Goal: Information Seeking & Learning: Learn about a topic

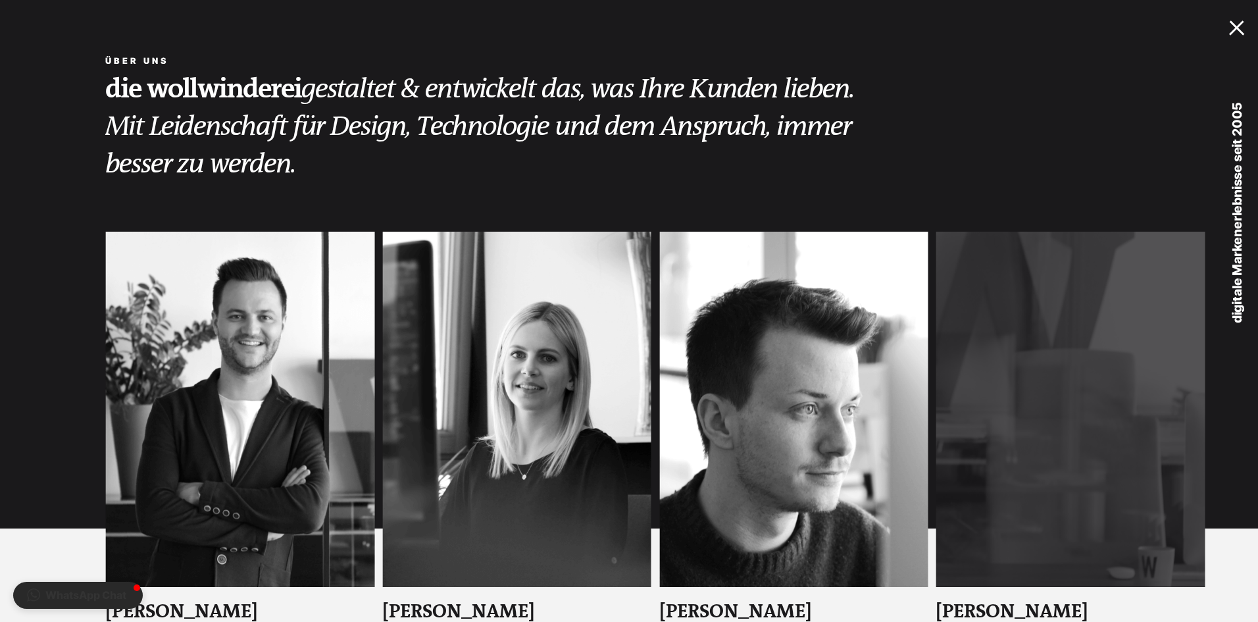
click at [1234, 28] on div at bounding box center [1239, 25] width 21 height 13
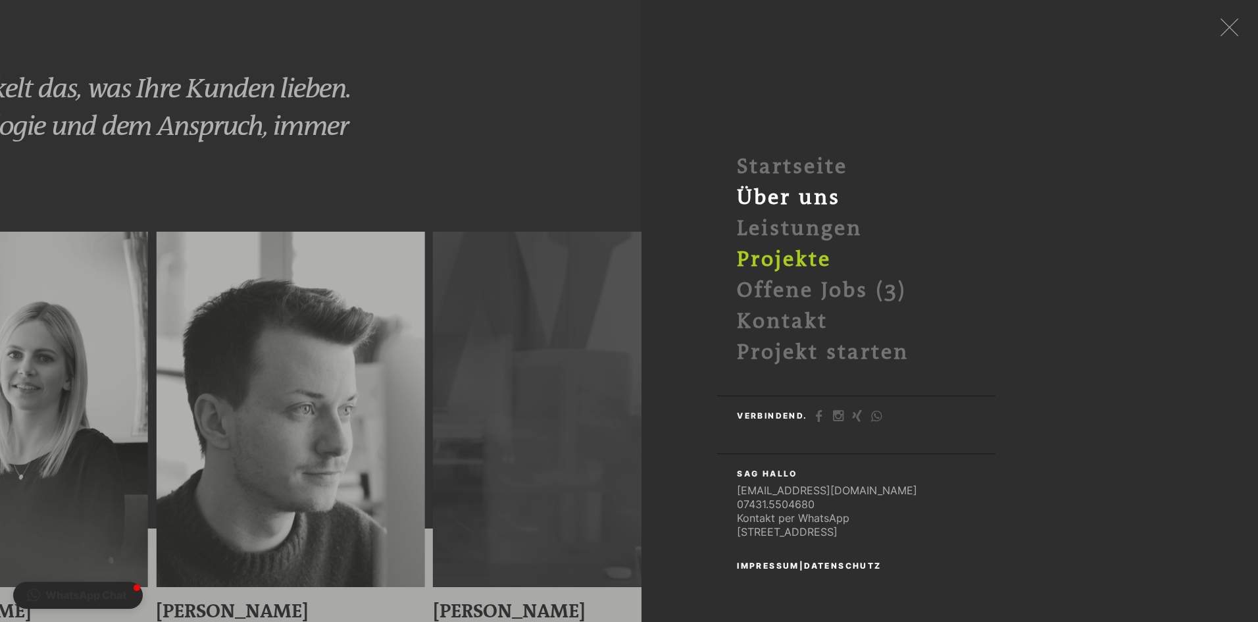
click at [795, 264] on link "Projekte" at bounding box center [784, 259] width 94 height 24
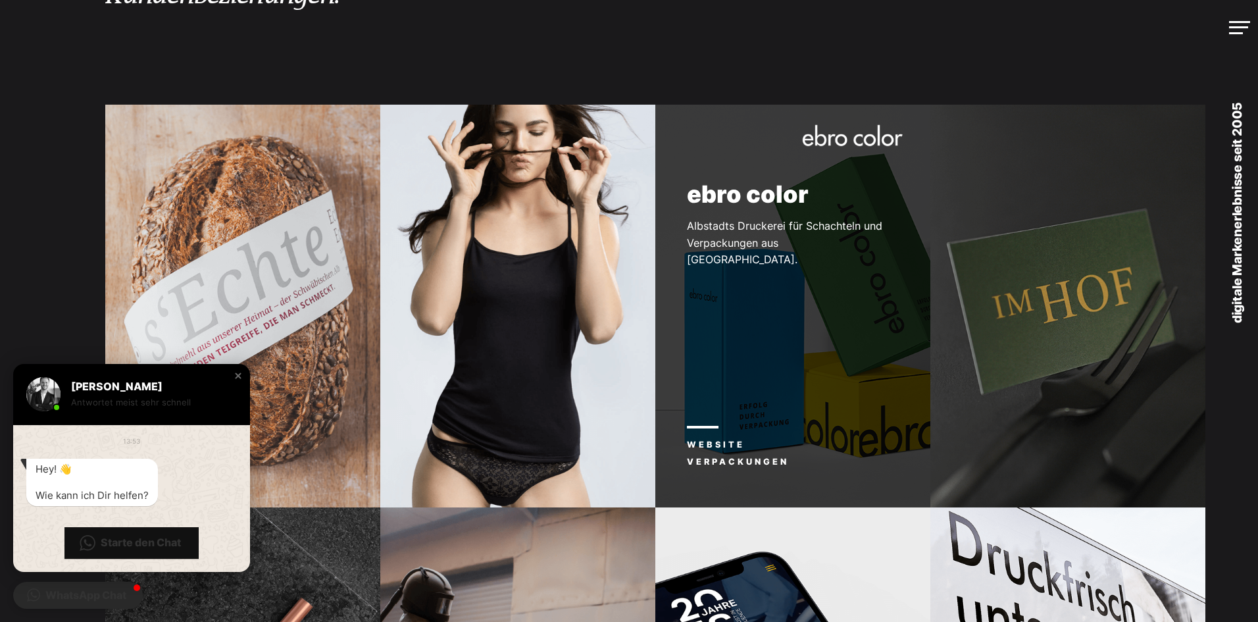
scroll to position [197, 0]
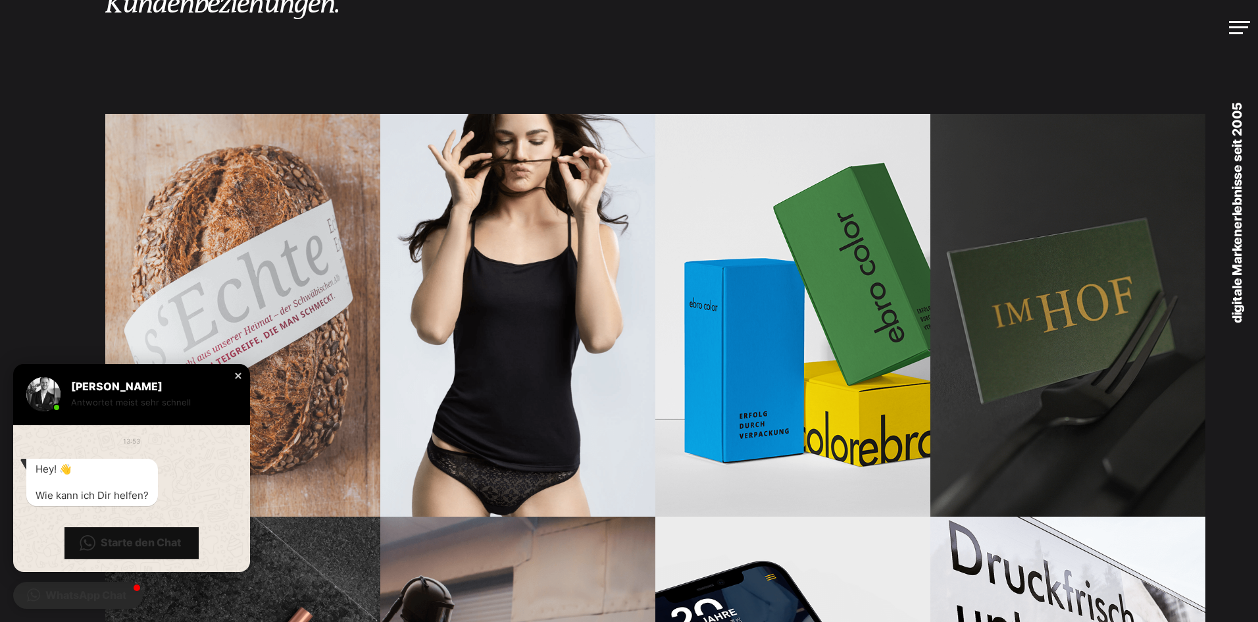
click at [238, 375] on div "Close chat window" at bounding box center [238, 375] width 13 height 13
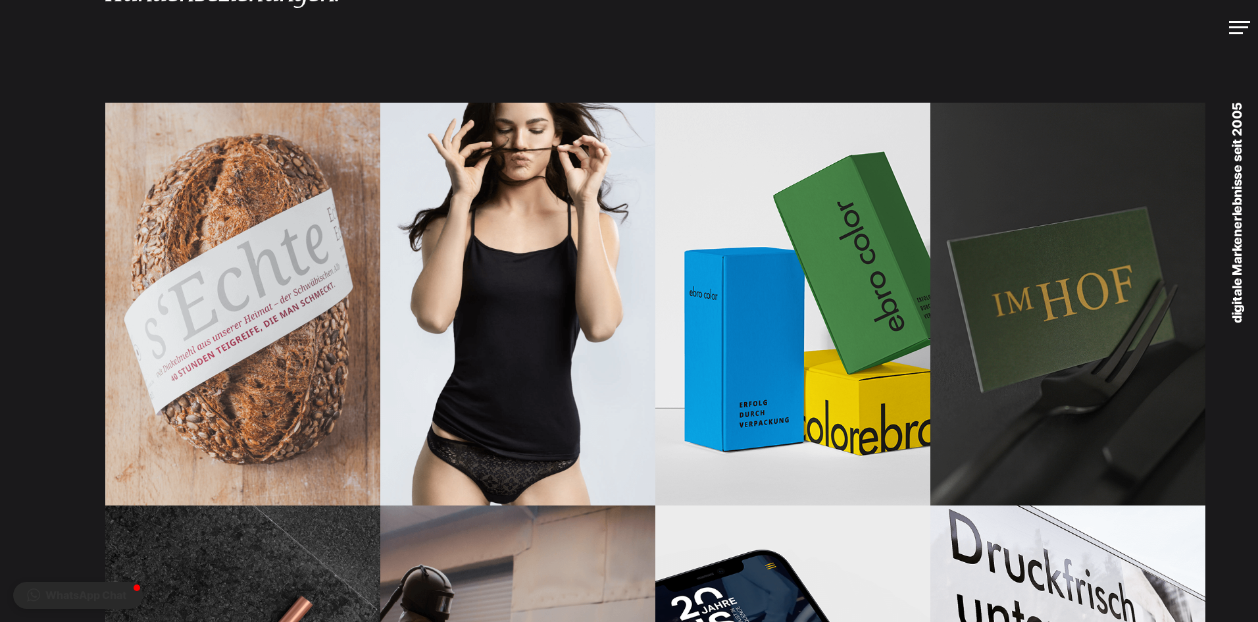
scroll to position [0, 0]
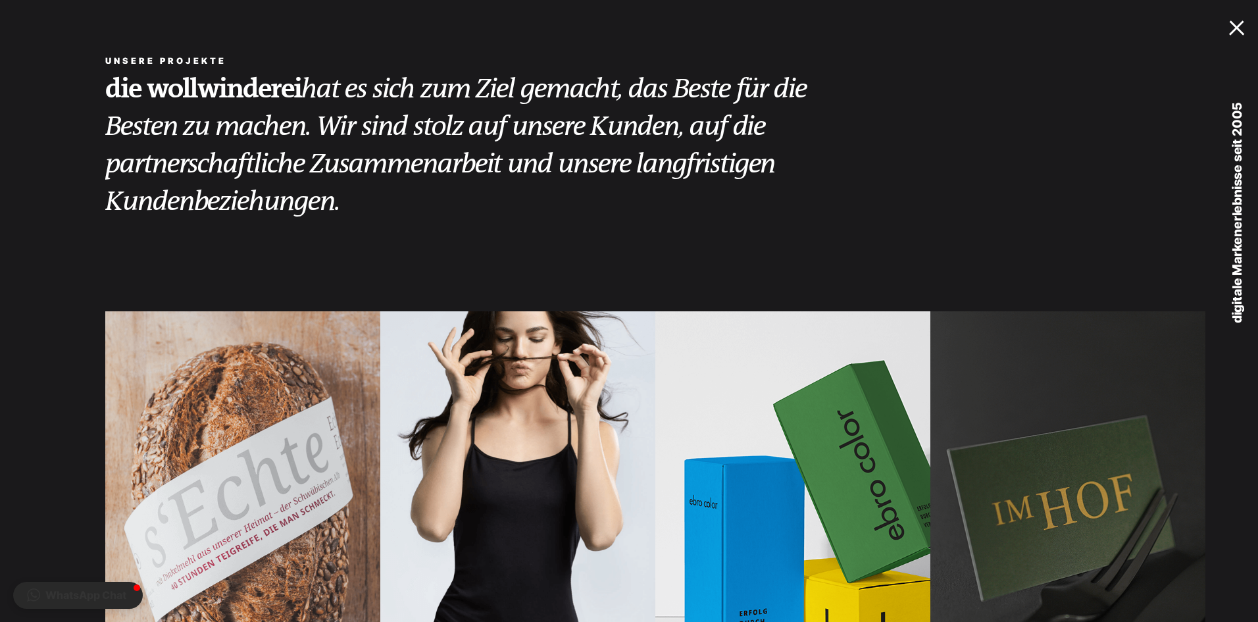
click at [1235, 25] on div at bounding box center [1239, 25] width 21 height 13
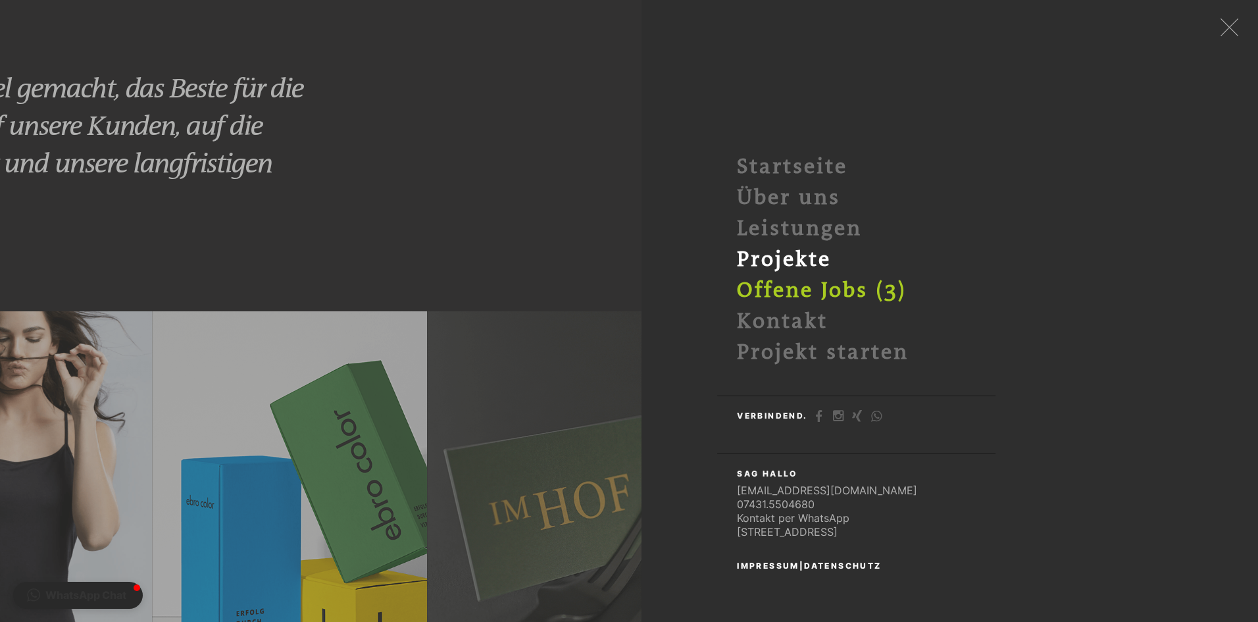
click at [791, 290] on link "Offene Jobs (3)" at bounding box center [822, 290] width 170 height 24
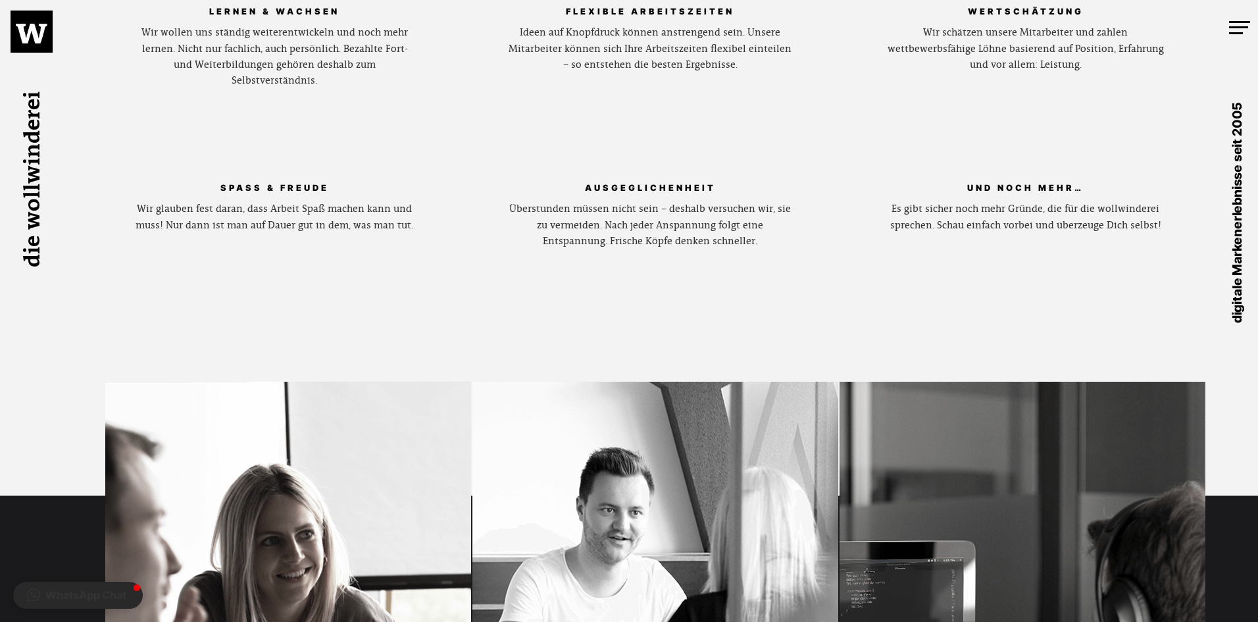
scroll to position [987, 0]
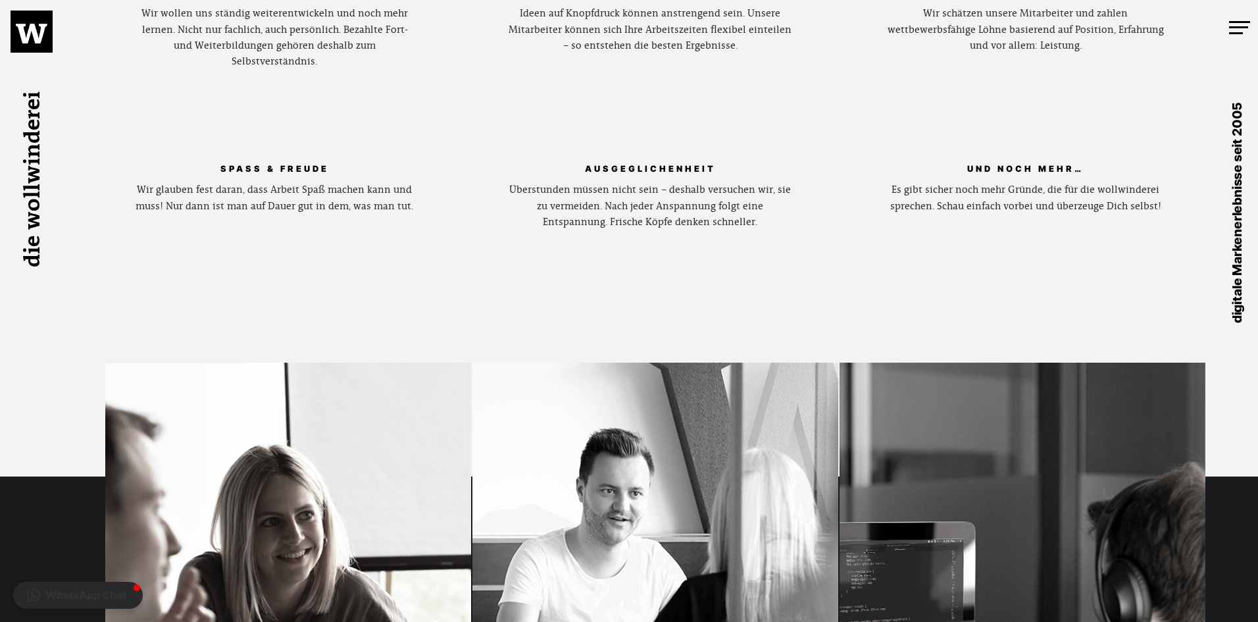
drag, startPoint x: 841, startPoint y: 430, endPoint x: 770, endPoint y: 348, distance: 108.2
click at [770, 321] on div "Ausgeglichenheit Überstunden müssen nicht sein – deshalb versuchen wir, sie zu …" at bounding box center [650, 241] width 376 height 161
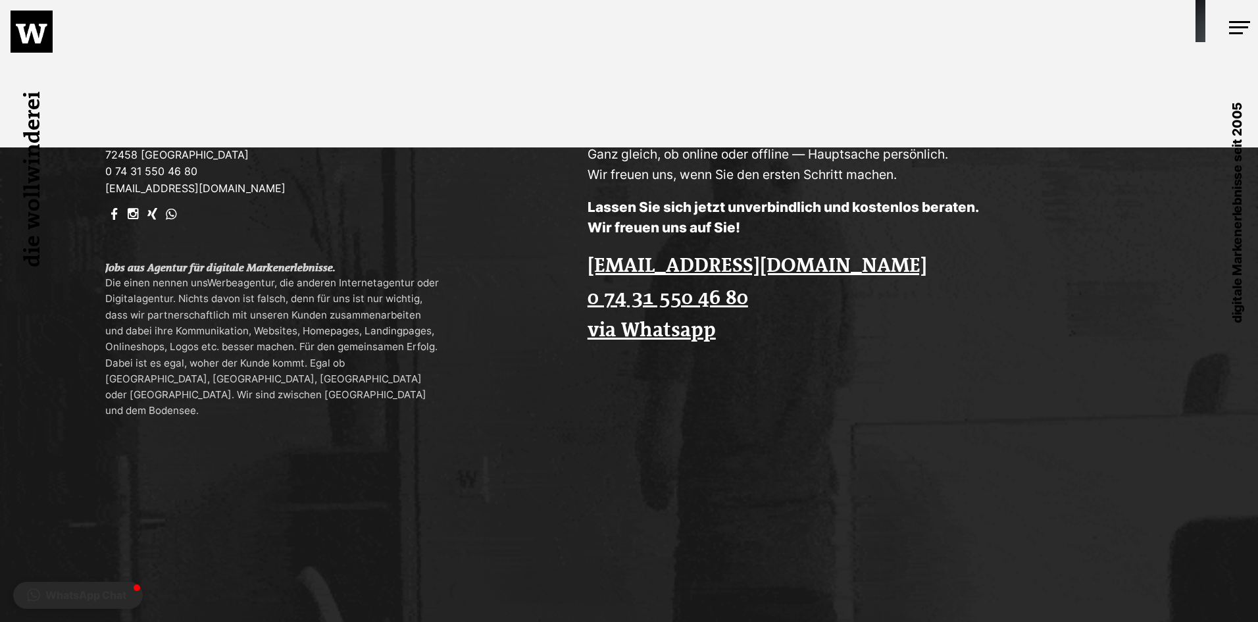
scroll to position [3061, 0]
